Goal: Task Accomplishment & Management: Use online tool/utility

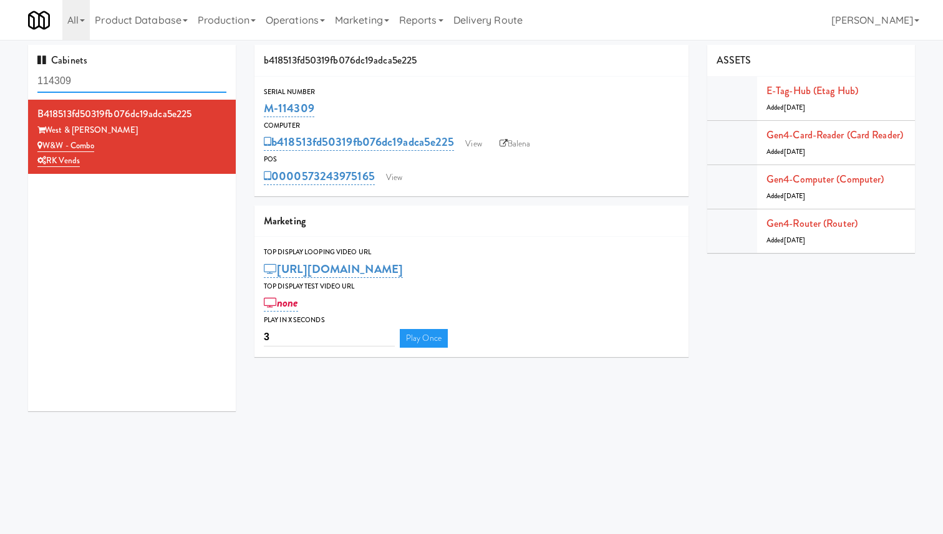
drag, startPoint x: 97, startPoint y: 78, endPoint x: 8, endPoint y: 74, distance: 89.2
click at [8, 77] on div "Cabinets 114309 b418513fd50319fb076dc19adca5e225 West & [PERSON_NAME] W&W - Com…" at bounding box center [471, 233] width 943 height 376
type input "opti"
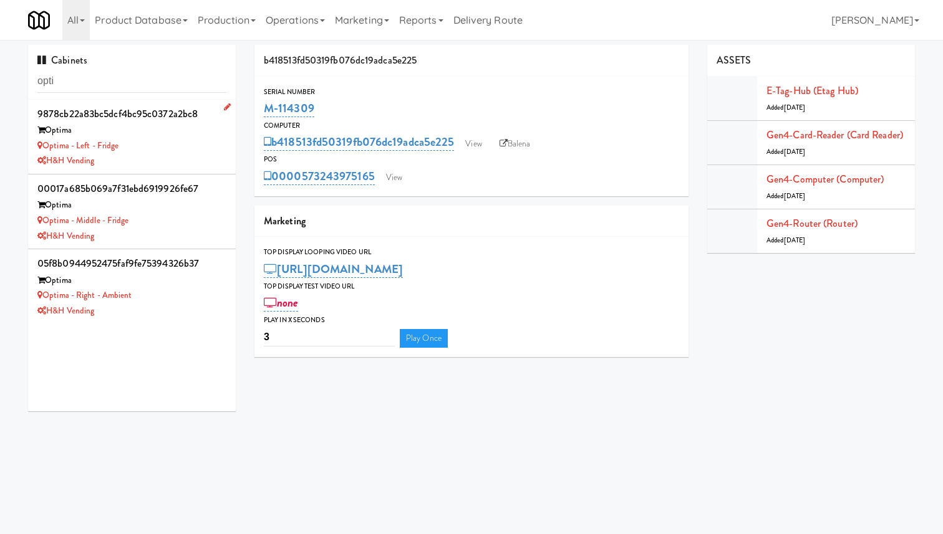
click at [161, 137] on div "Optima" at bounding box center [131, 131] width 189 height 16
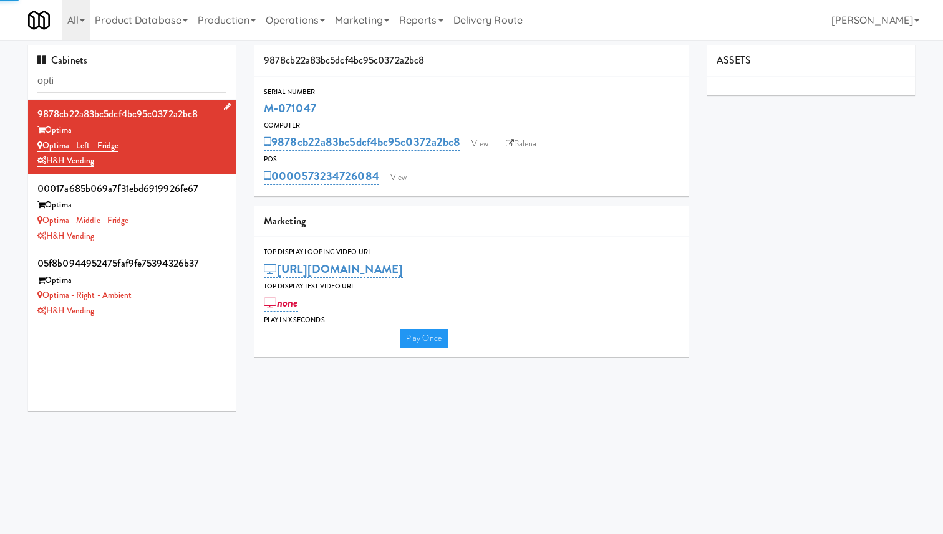
type input "3"
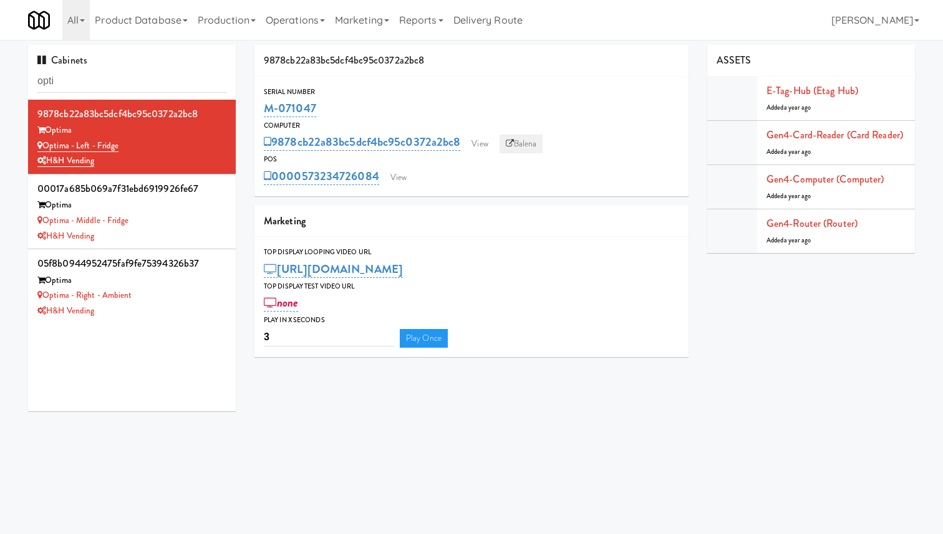
click at [512, 144] on icon at bounding box center [510, 144] width 8 height 8
click at [186, 223] on div "Optima - Middle - Fridge" at bounding box center [131, 221] width 189 height 16
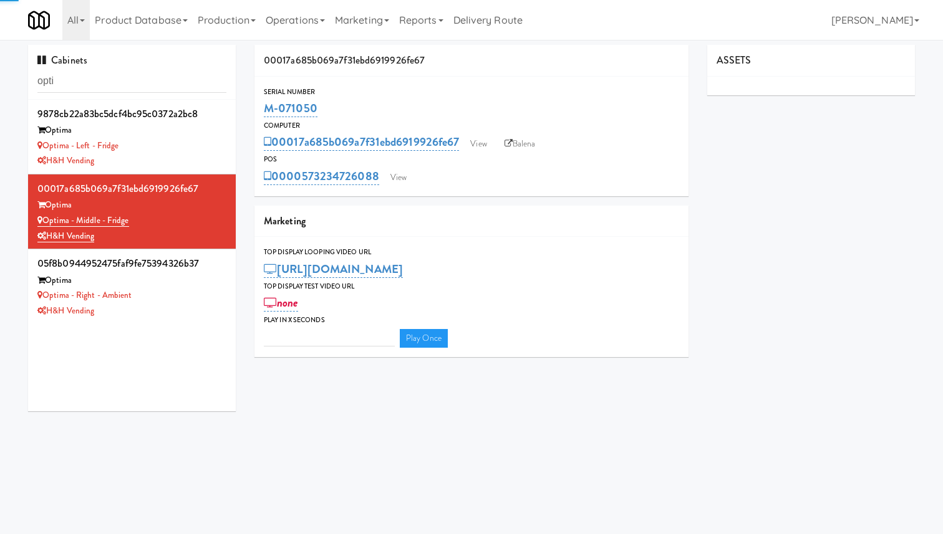
type input "3"
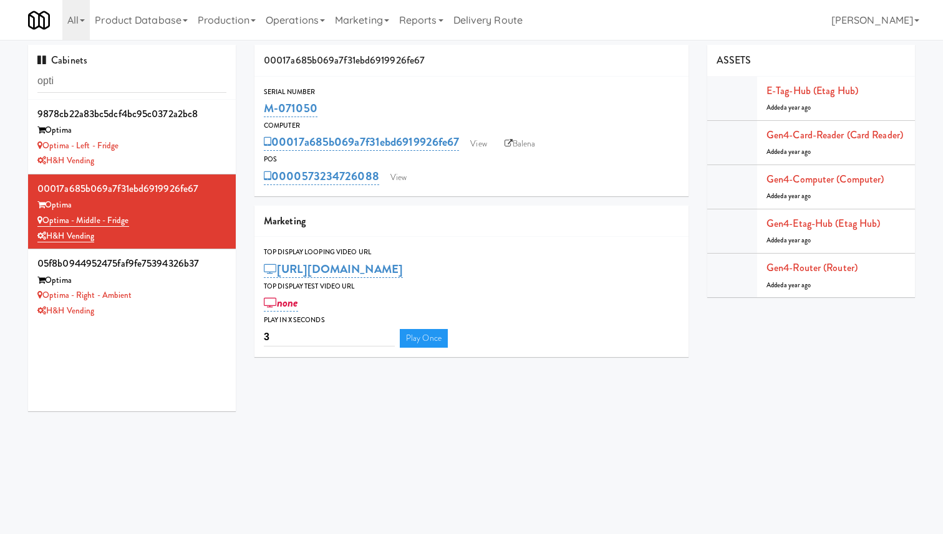
click at [529, 134] on div "00017a685b069a7f31ebd6919926fe67 View Balena" at bounding box center [471, 142] width 415 height 21
click at [524, 146] on link "Balena" at bounding box center [520, 144] width 44 height 19
click at [164, 287] on div "Optima" at bounding box center [131, 281] width 189 height 16
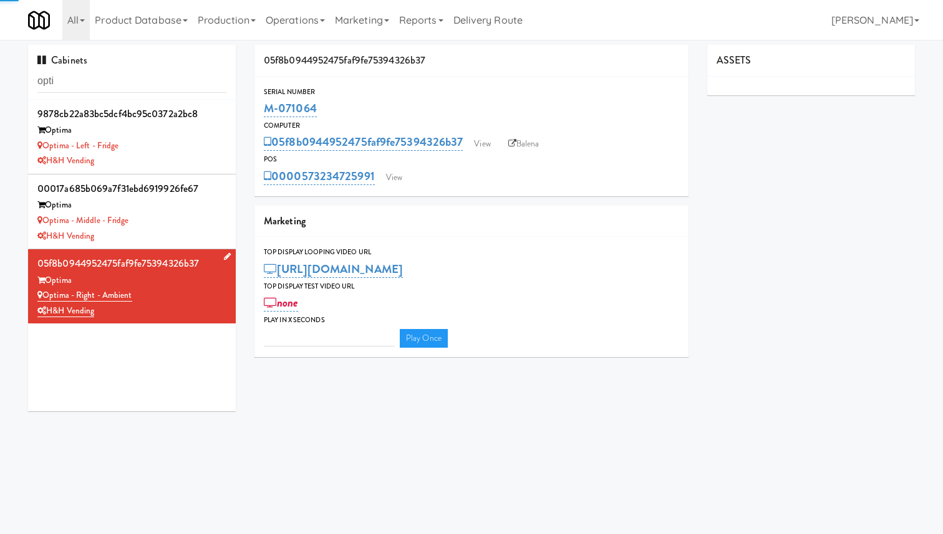
type input "3"
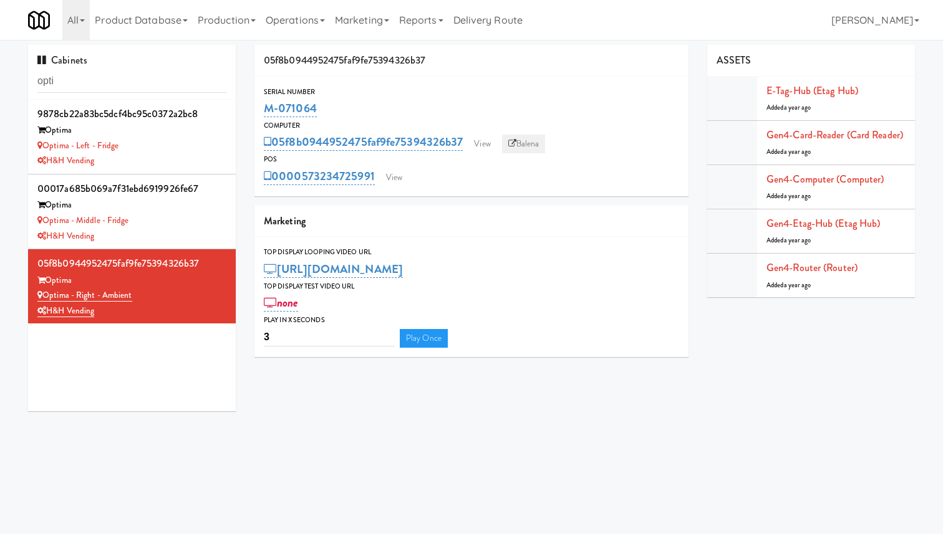
click at [516, 147] on icon at bounding box center [512, 144] width 8 height 8
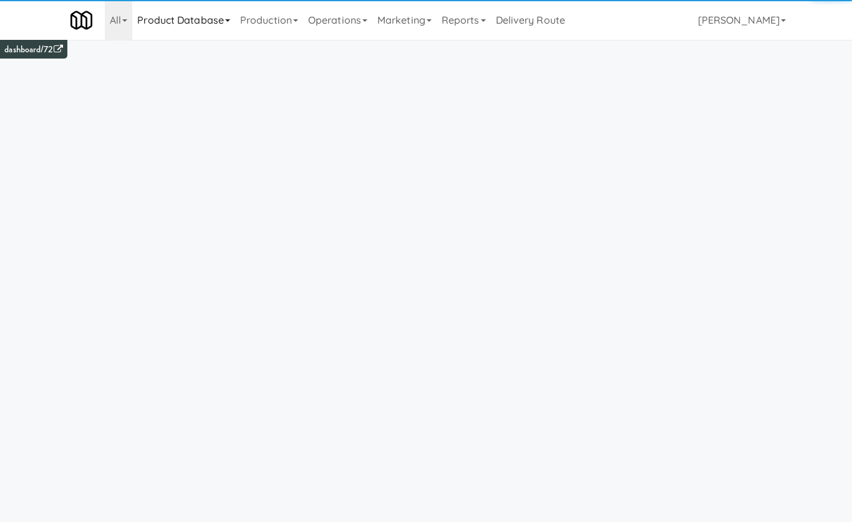
click at [167, 26] on link "Product Database" at bounding box center [183, 20] width 103 height 40
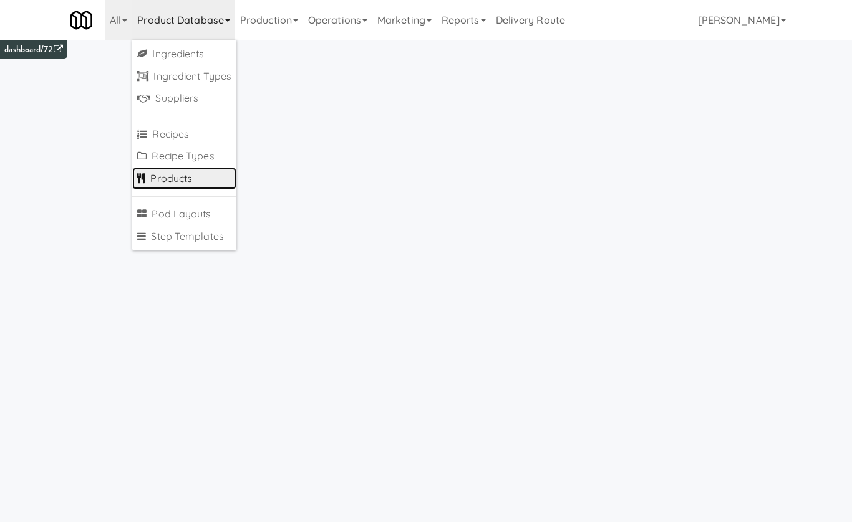
click at [185, 186] on link "Products" at bounding box center [184, 179] width 104 height 22
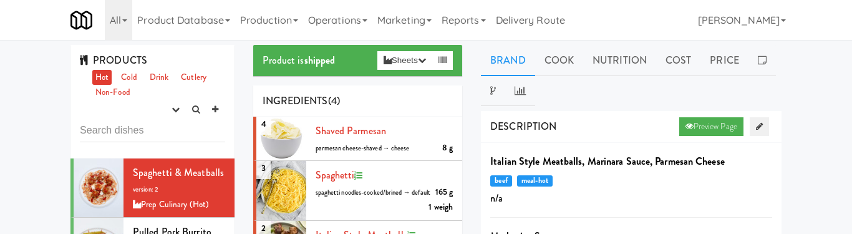
click at [766, 127] on link at bounding box center [758, 126] width 19 height 19
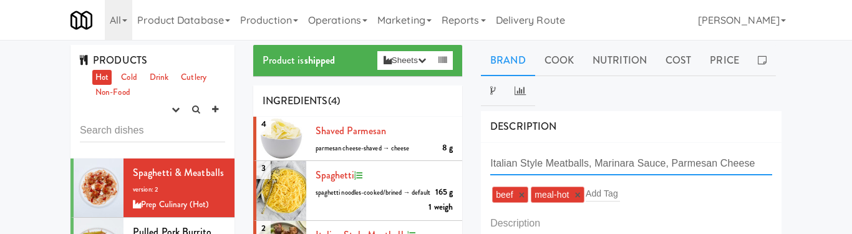
click at [718, 162] on input "Italian Style Meatballs, Marinara Sauce, Parmesan Cheese" at bounding box center [631, 163] width 282 height 23
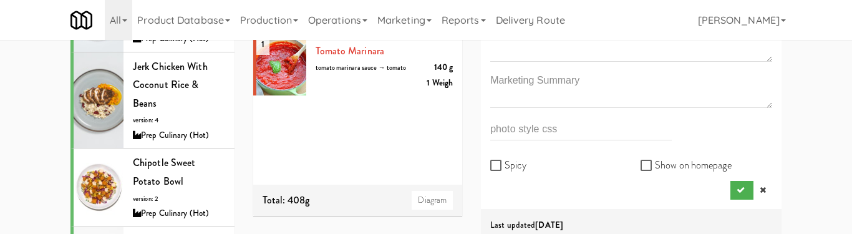
scroll to position [245, 0]
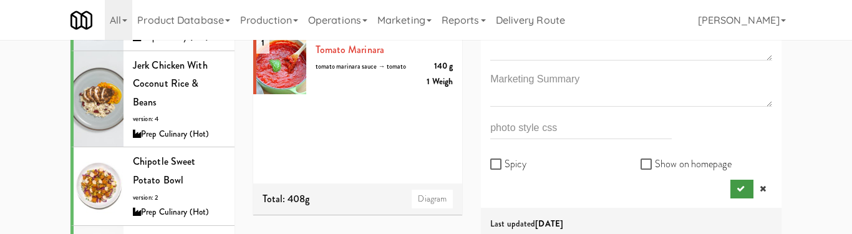
type input "Italian Style Meatballs, Marinara Sauce, Parmesan Cheese,"
click at [739, 191] on icon "submit" at bounding box center [740, 189] width 8 height 8
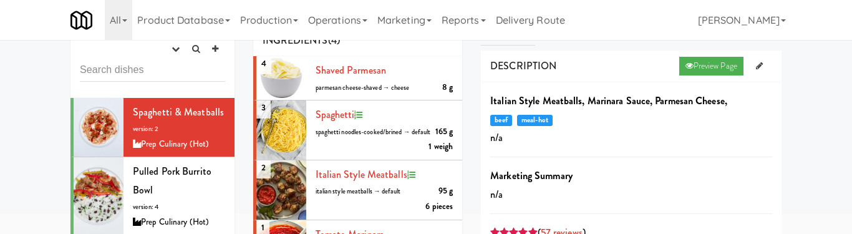
scroll to position [62, 0]
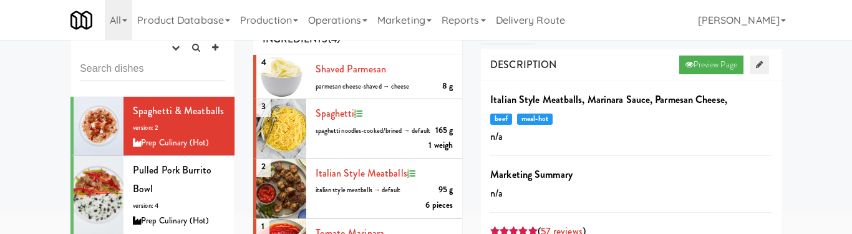
click at [753, 65] on link at bounding box center [758, 64] width 19 height 19
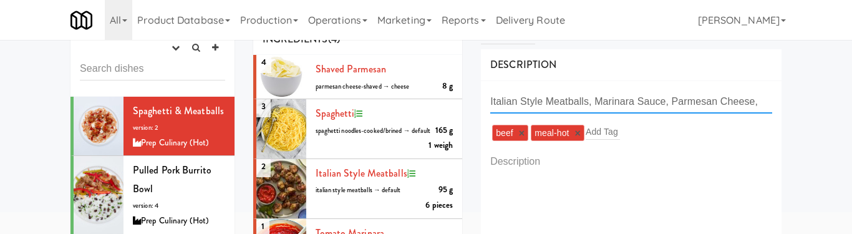
click at [716, 101] on input "Italian Style Meatballs, Marinara Sauce, Parmesan Cheese," at bounding box center [631, 101] width 282 height 23
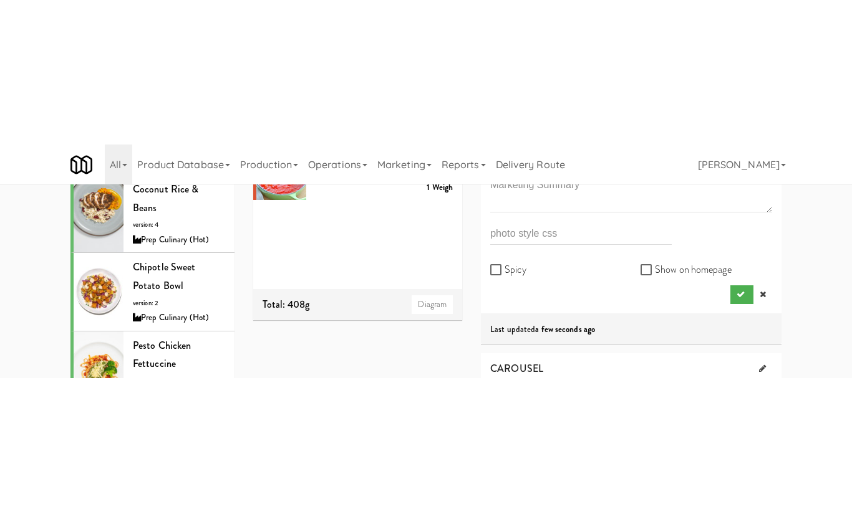
scroll to position [295, 0]
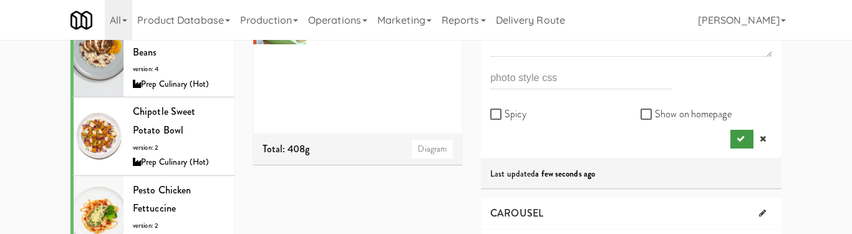
type input "Italian Style Meatballs, Marinara Sauce, Parmesan Cheese"
click at [743, 138] on icon "submit" at bounding box center [740, 139] width 8 height 8
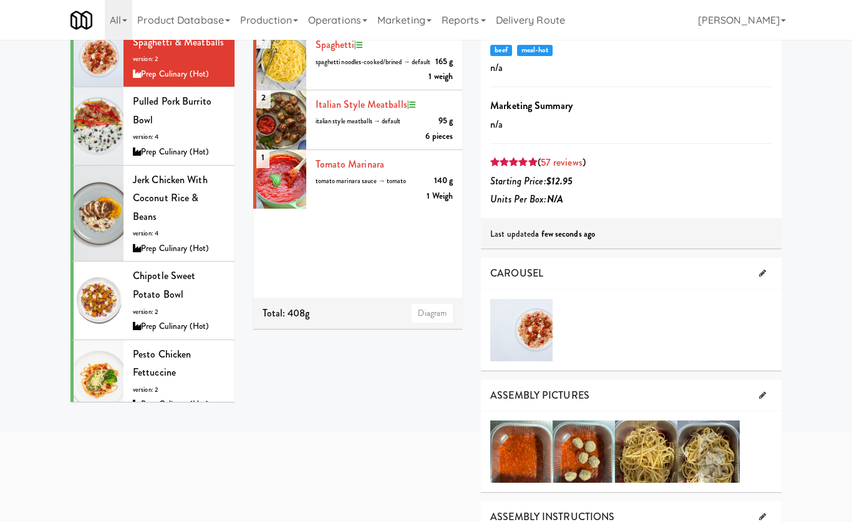
scroll to position [0, 0]
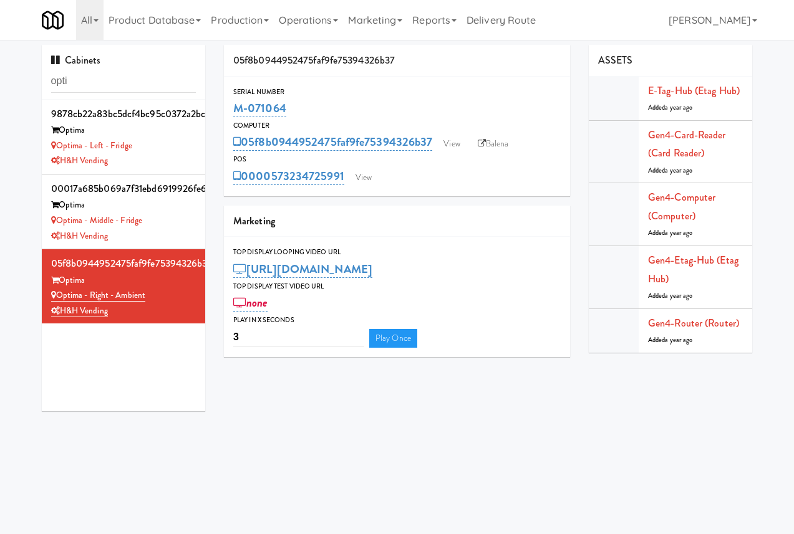
click at [568, 92] on div "Serial Number M-071064" at bounding box center [397, 103] width 346 height 34
